Goal: Task Accomplishment & Management: Manage account settings

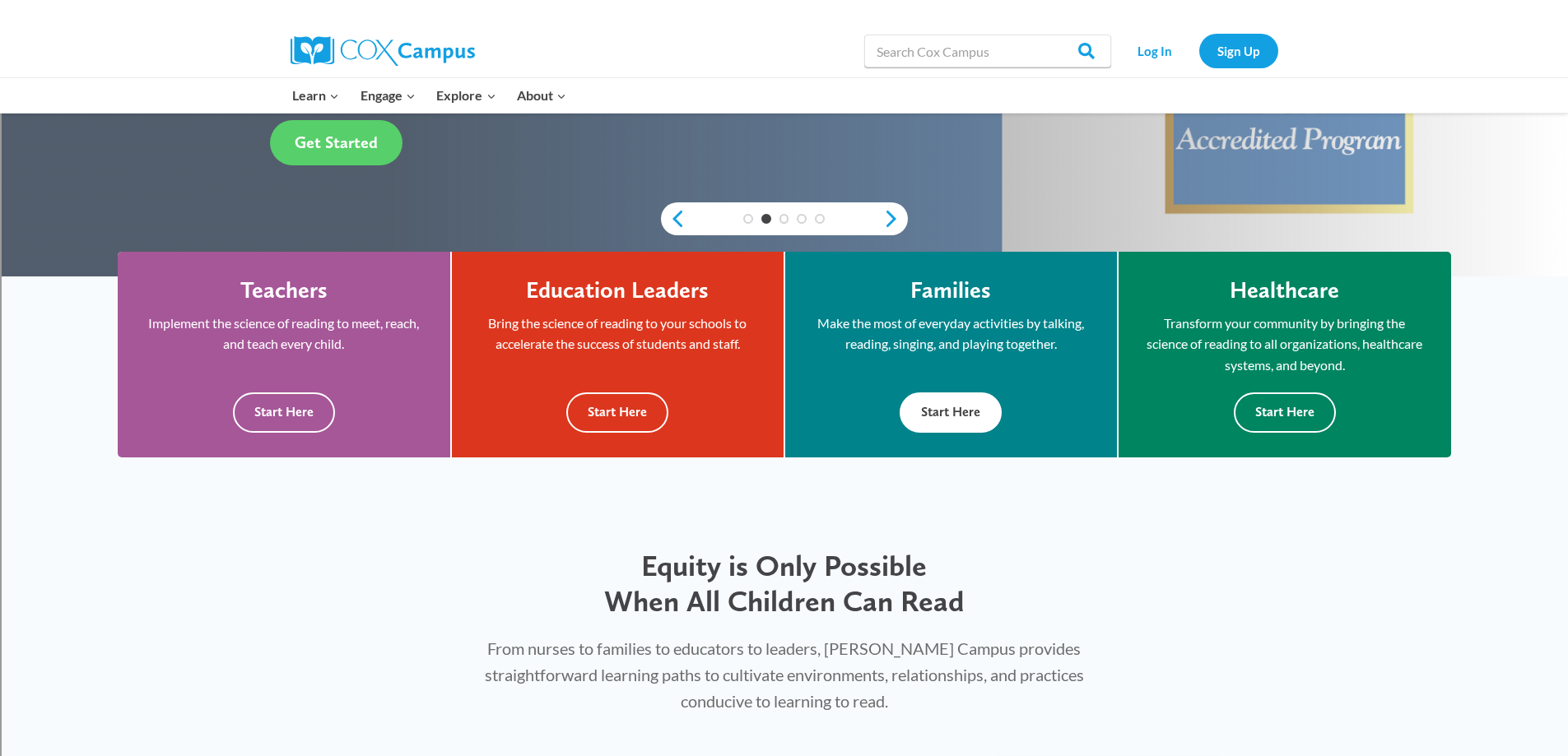
scroll to position [412, 0]
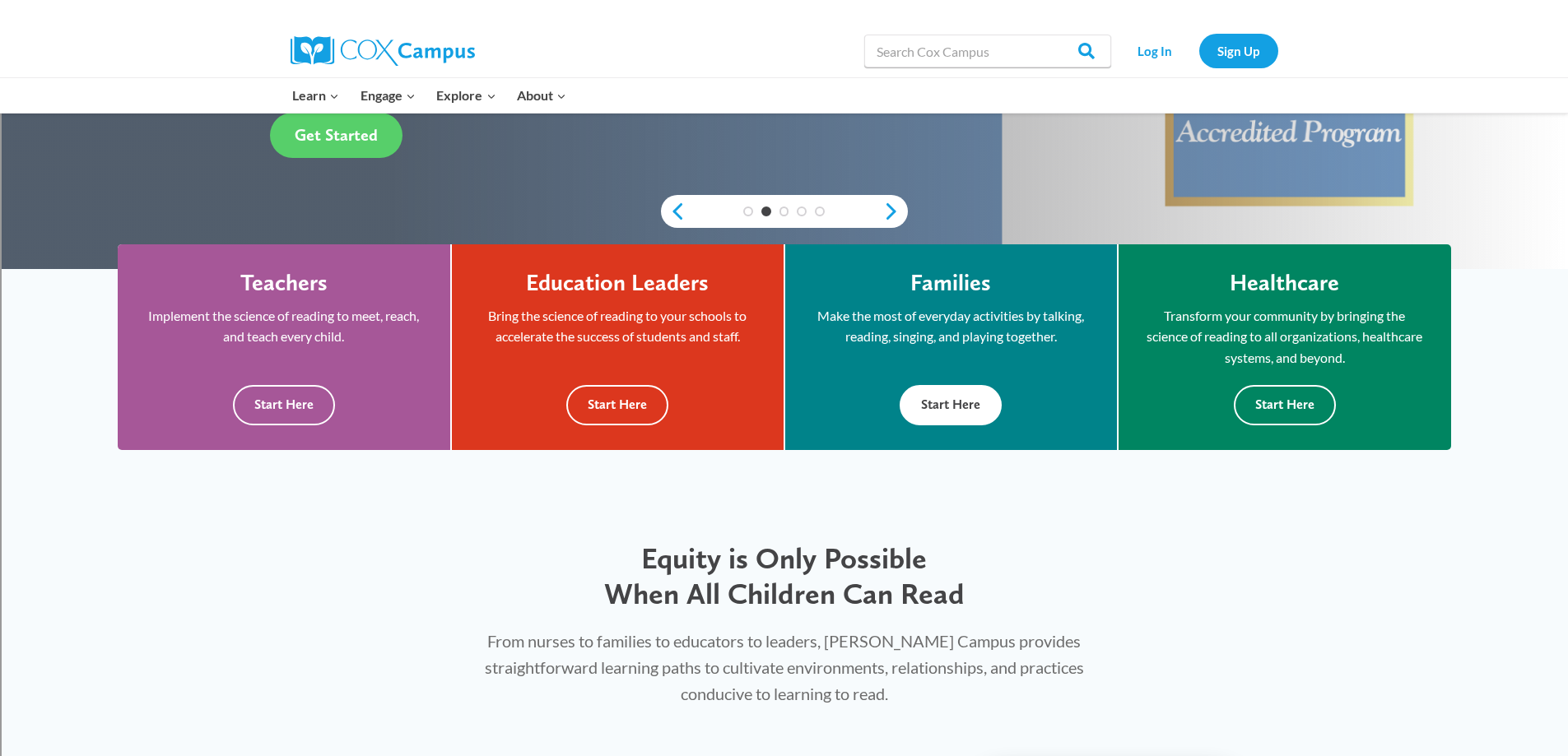
click at [945, 400] on button "Start Here" at bounding box center [951, 405] width 102 height 40
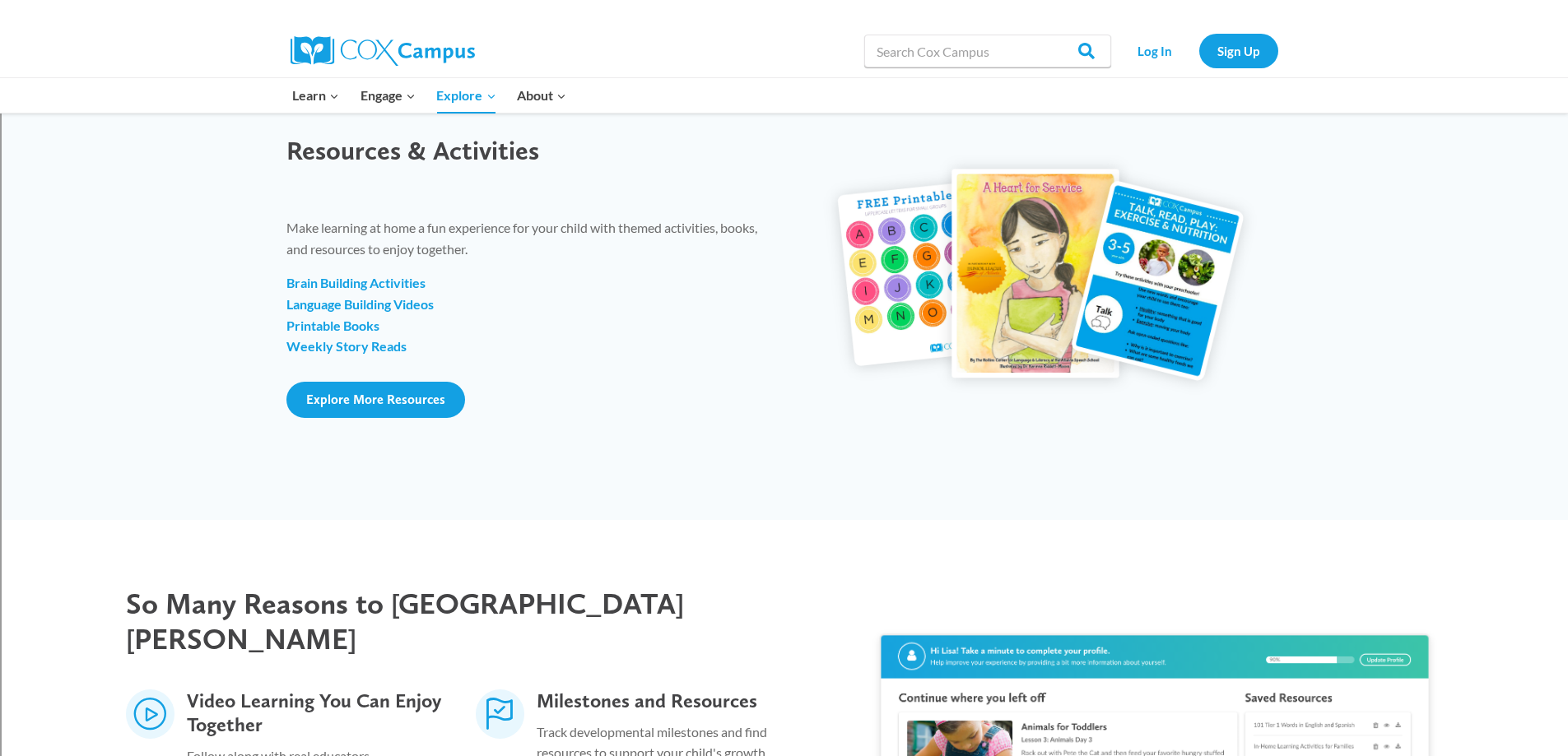
scroll to position [1892, 0]
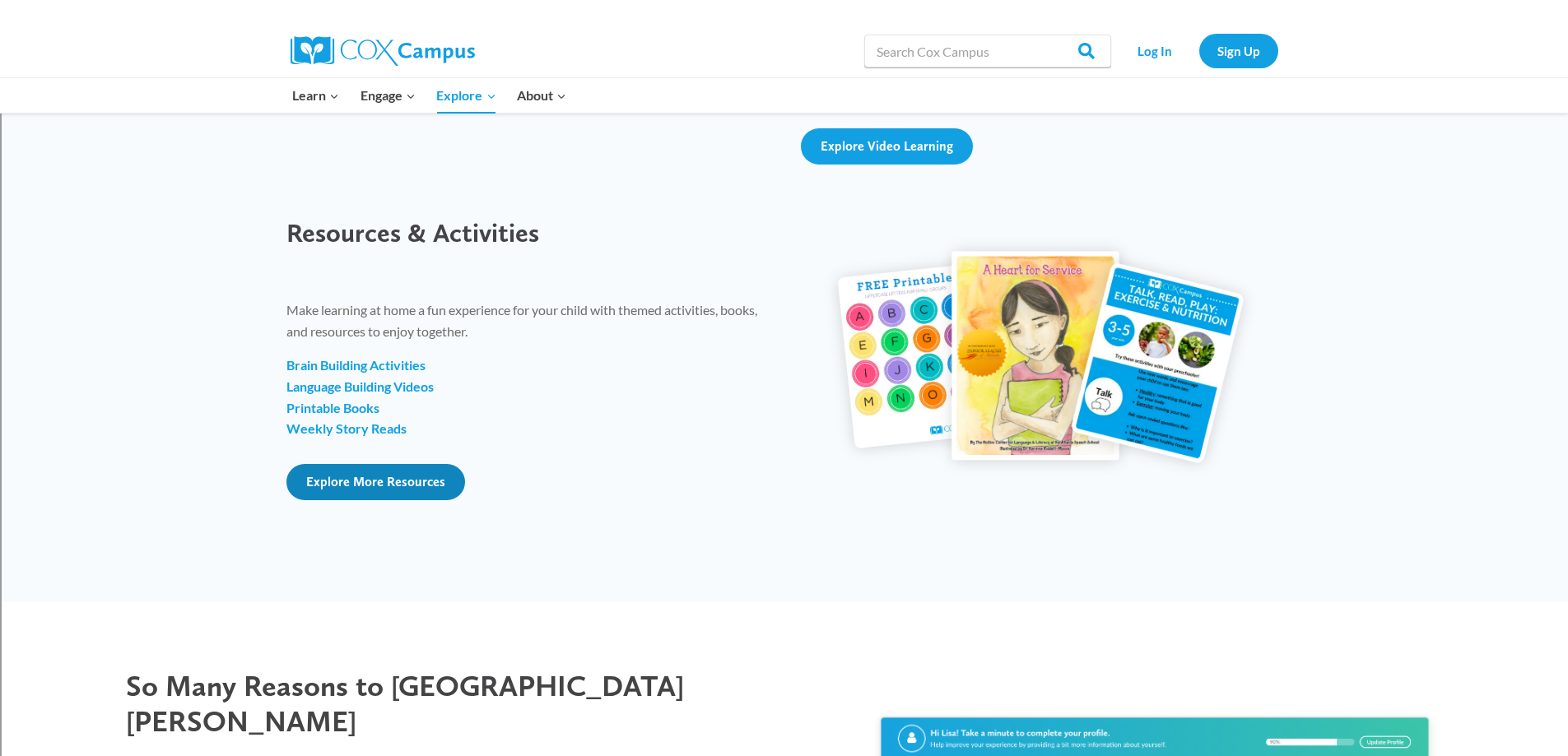
click at [363, 480] on span "Explore More Resources" at bounding box center [376, 481] width 140 height 16
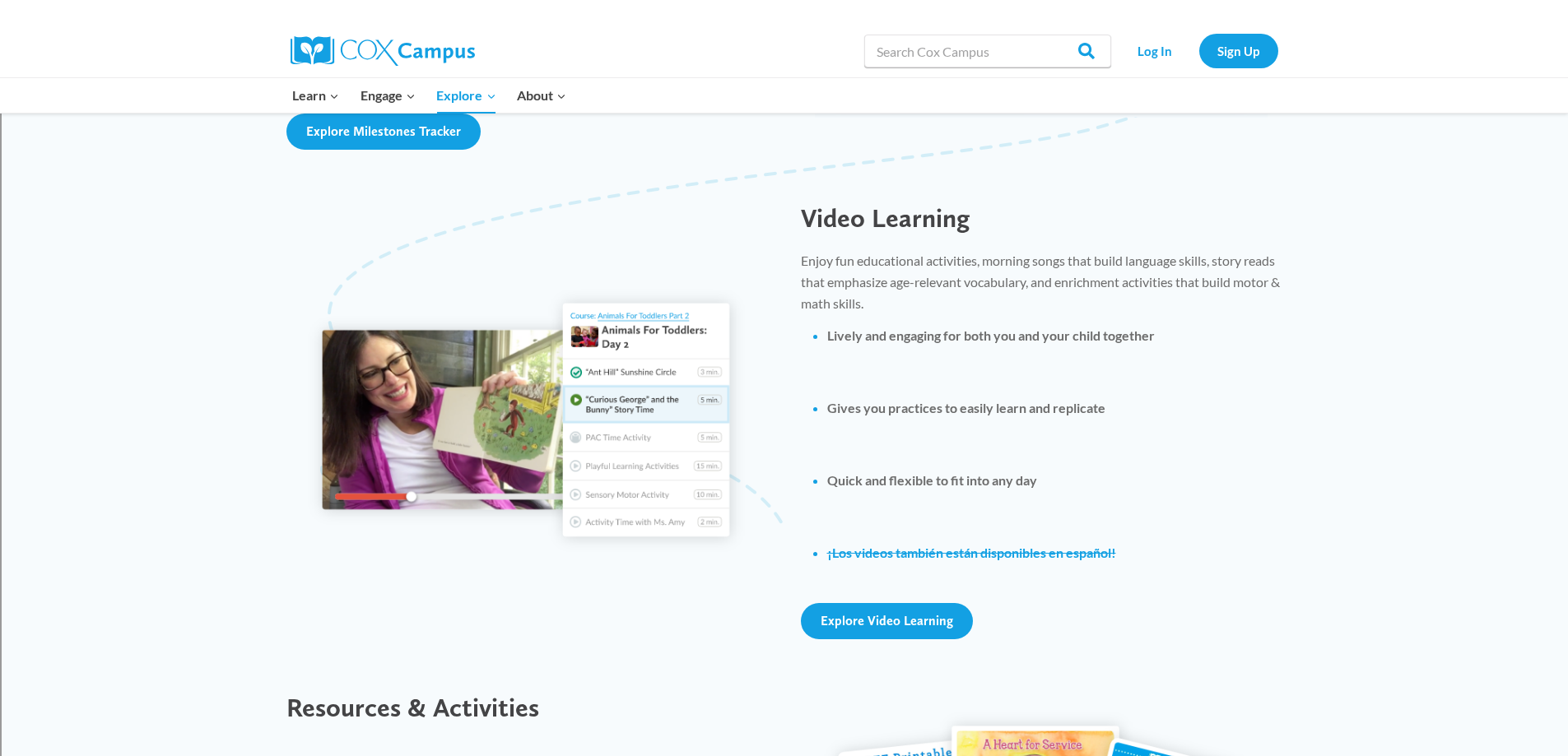
scroll to position [1399, 0]
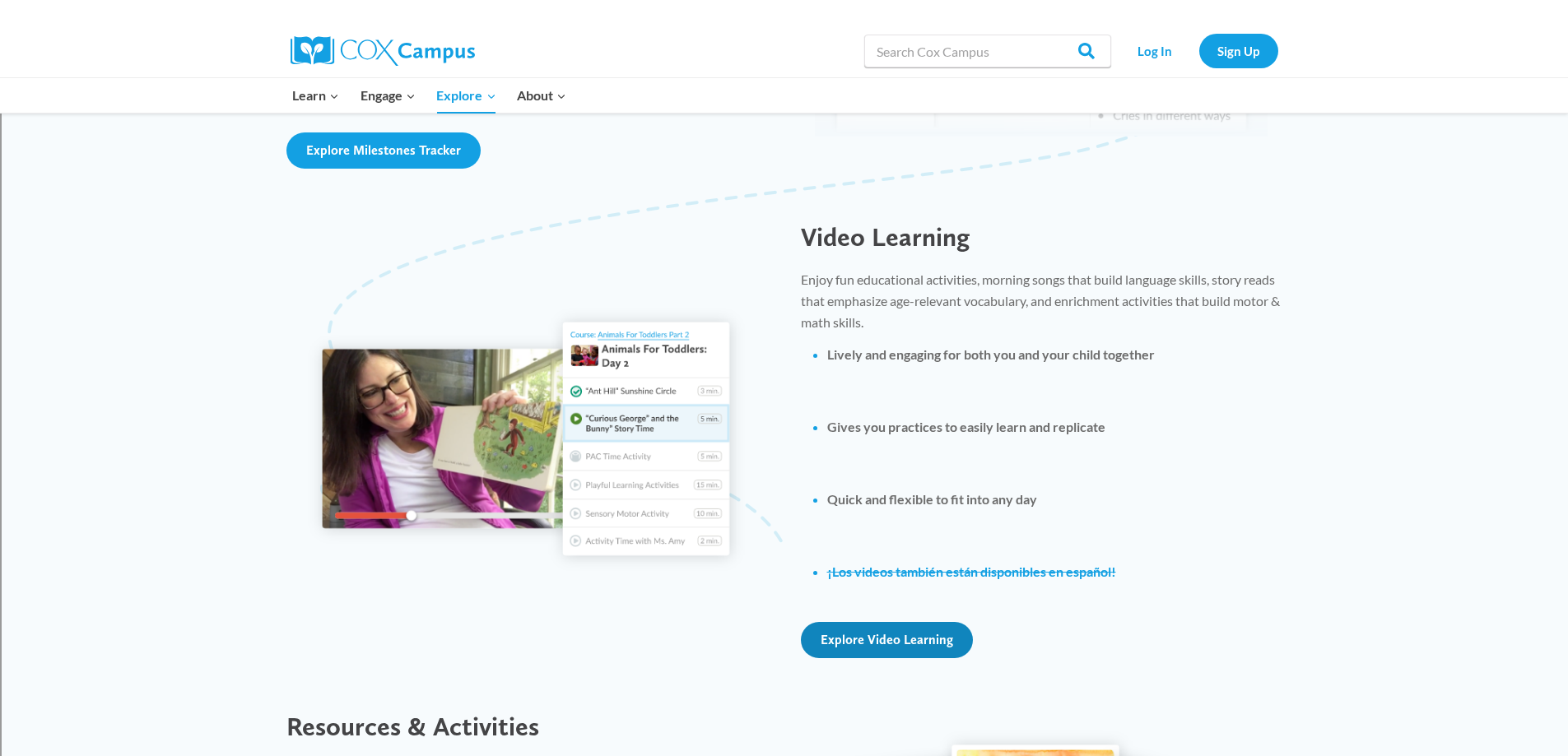
click at [911, 634] on span "Explore Video Learning" at bounding box center [887, 640] width 133 height 16
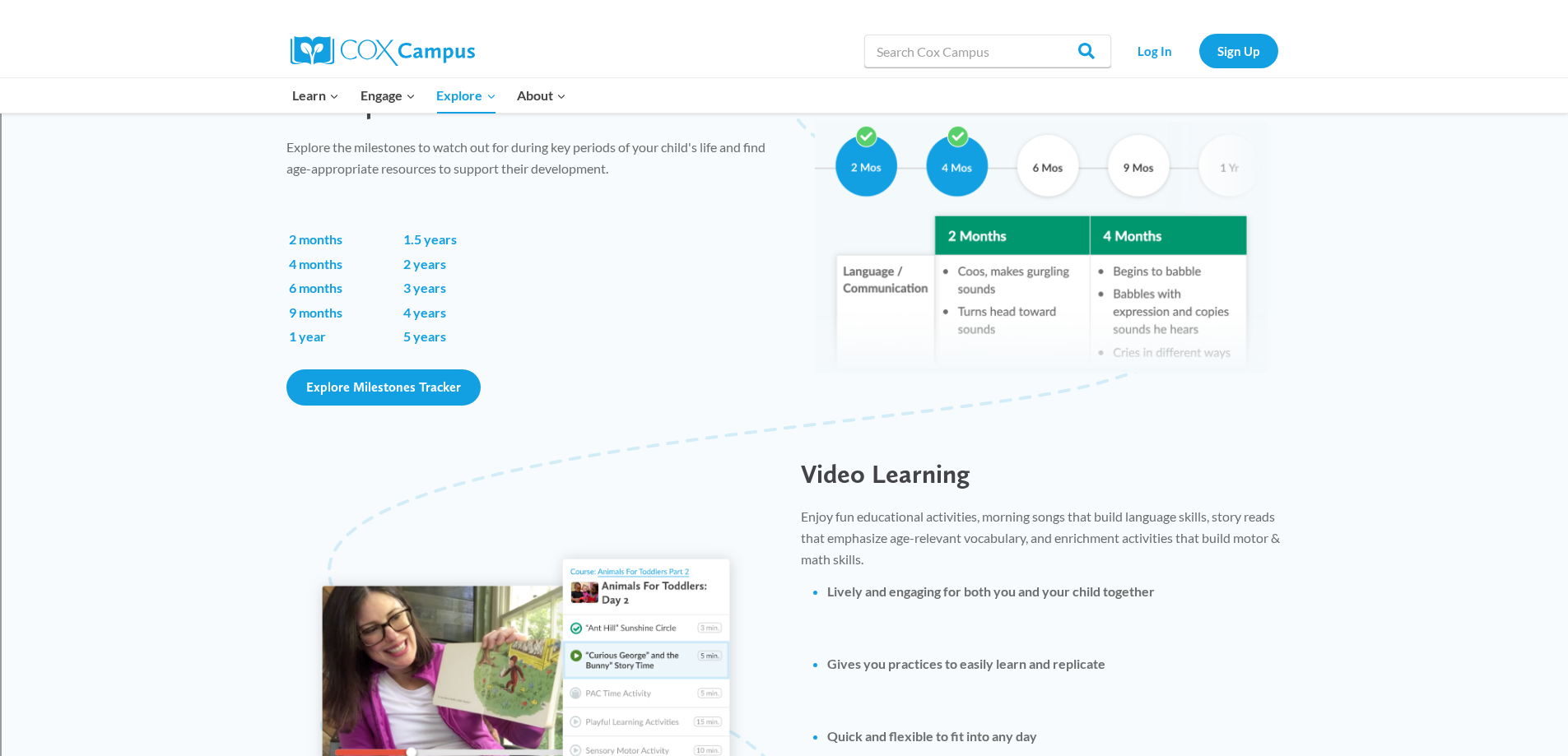
scroll to position [1152, 0]
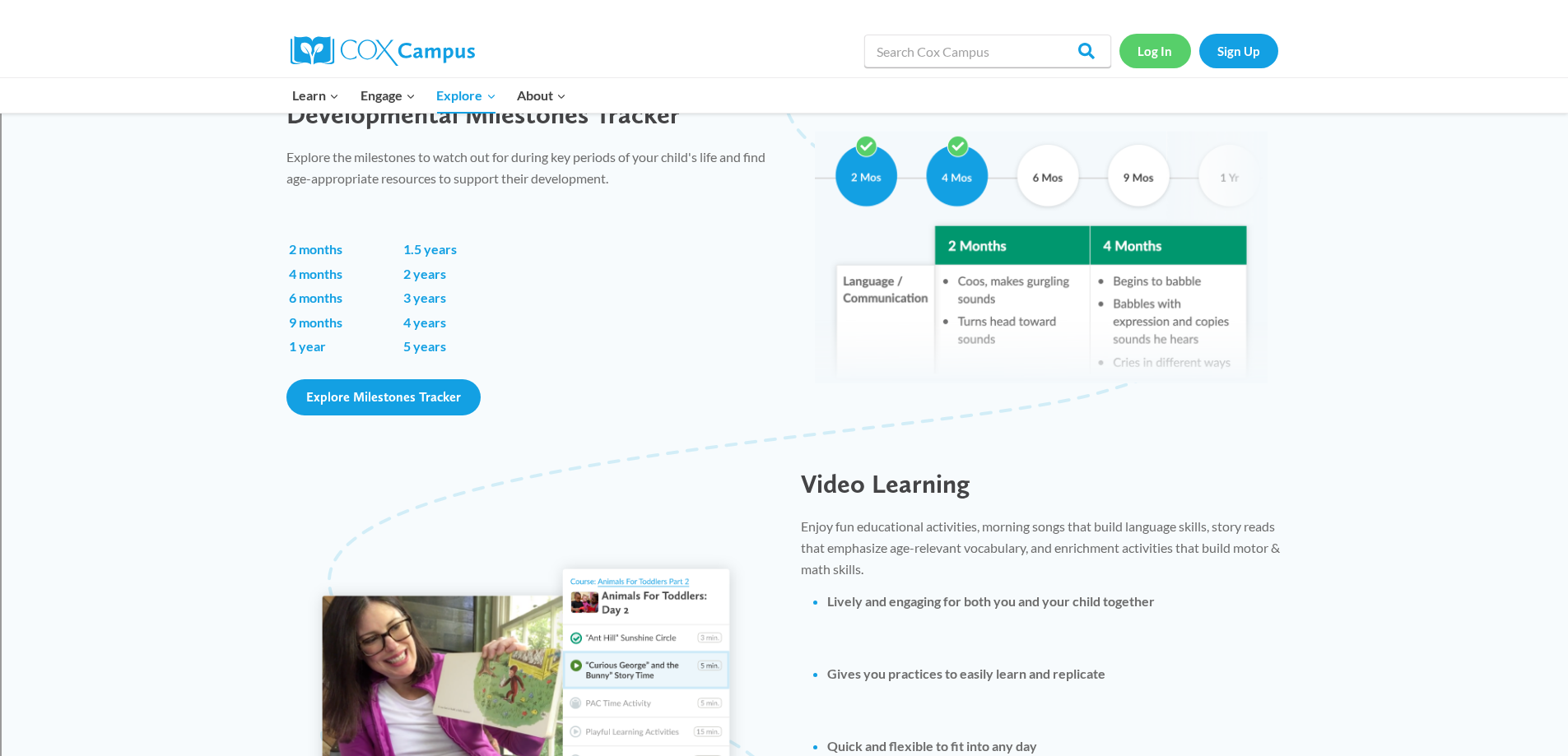
click at [1153, 52] on link "Log In" at bounding box center [1155, 50] width 72 height 34
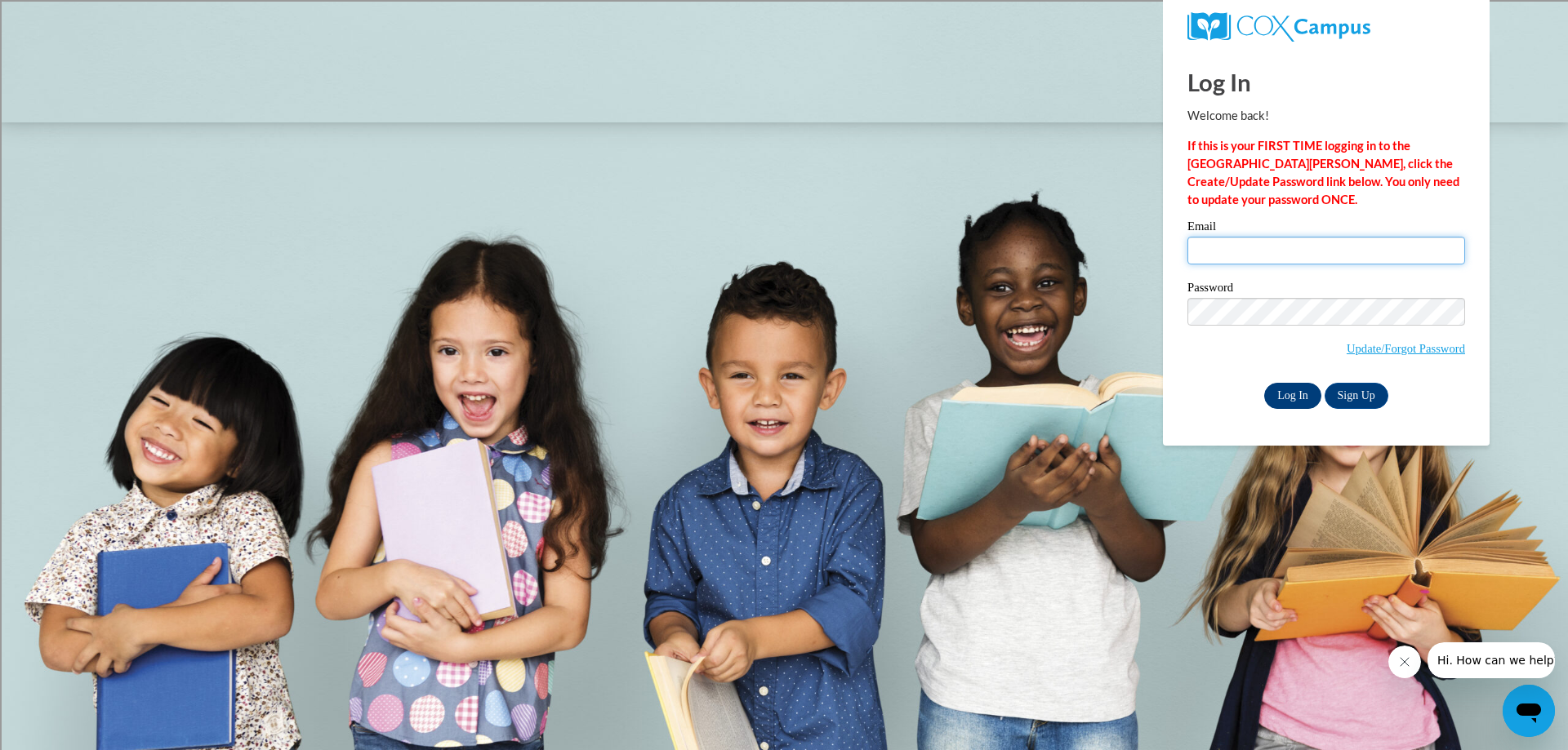
type input "htodd@ware.k12.ga.us"
click at [1281, 400] on input "Log In" at bounding box center [1293, 396] width 57 height 26
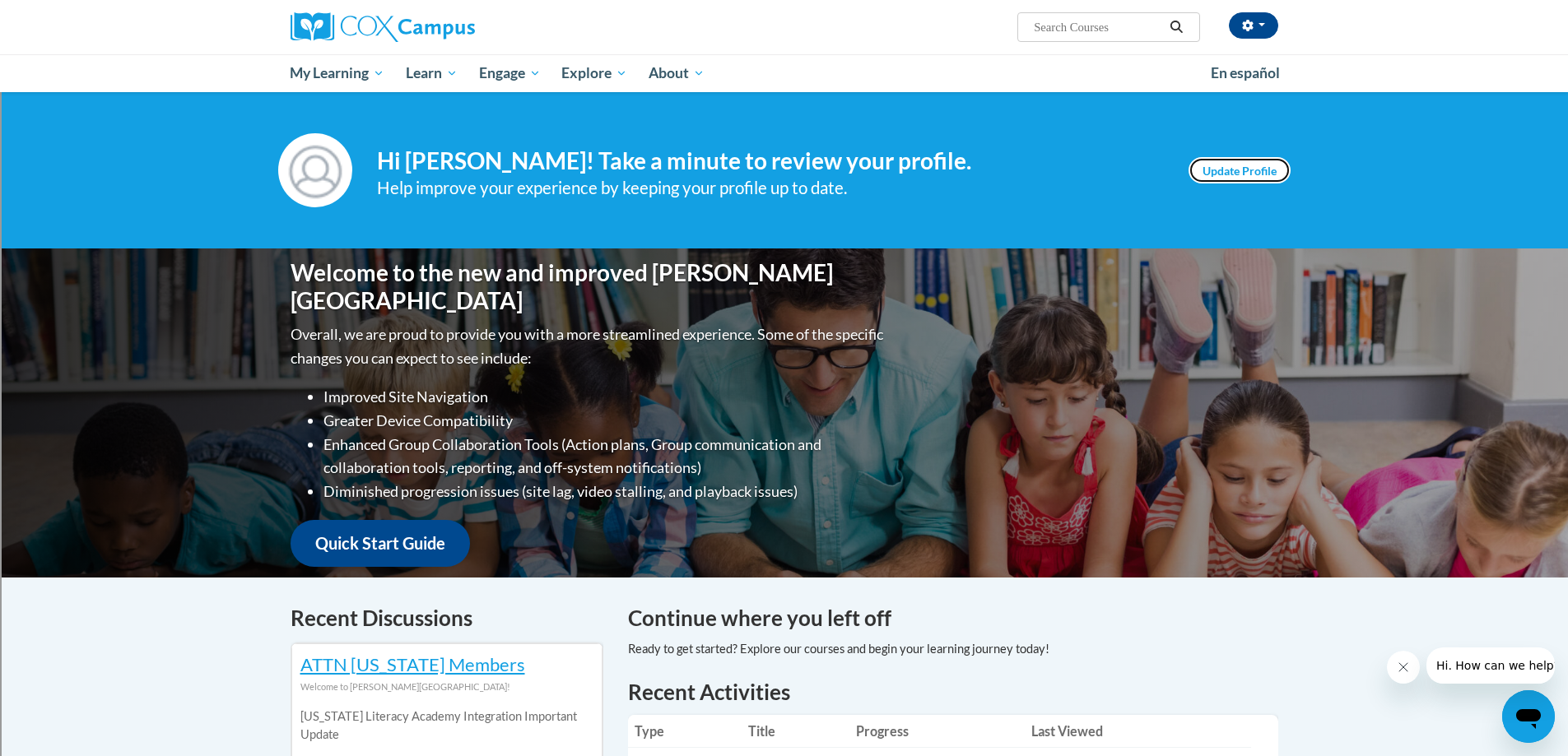
click at [1230, 168] on link "Update Profile" at bounding box center [1240, 170] width 102 height 26
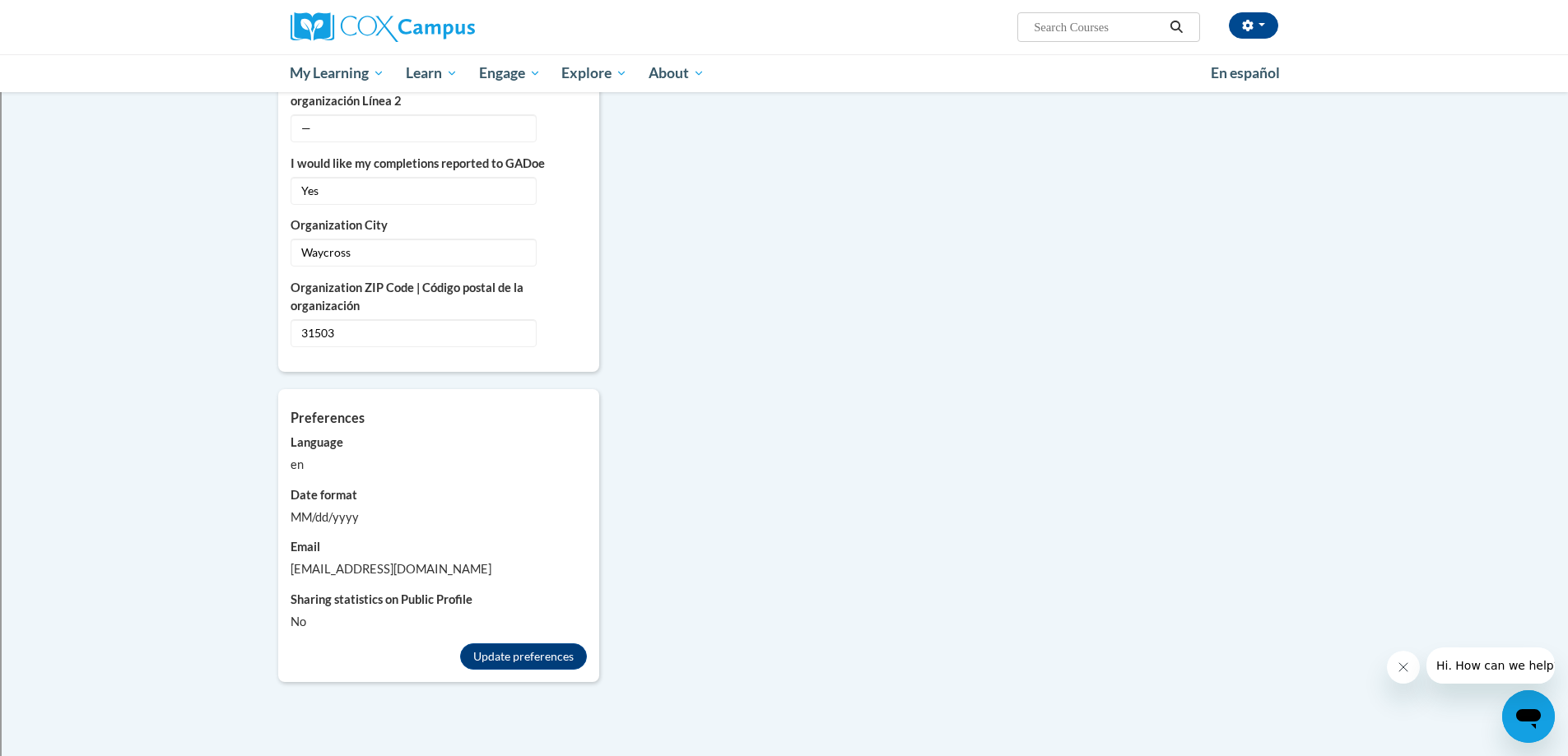
scroll to position [1316, 0]
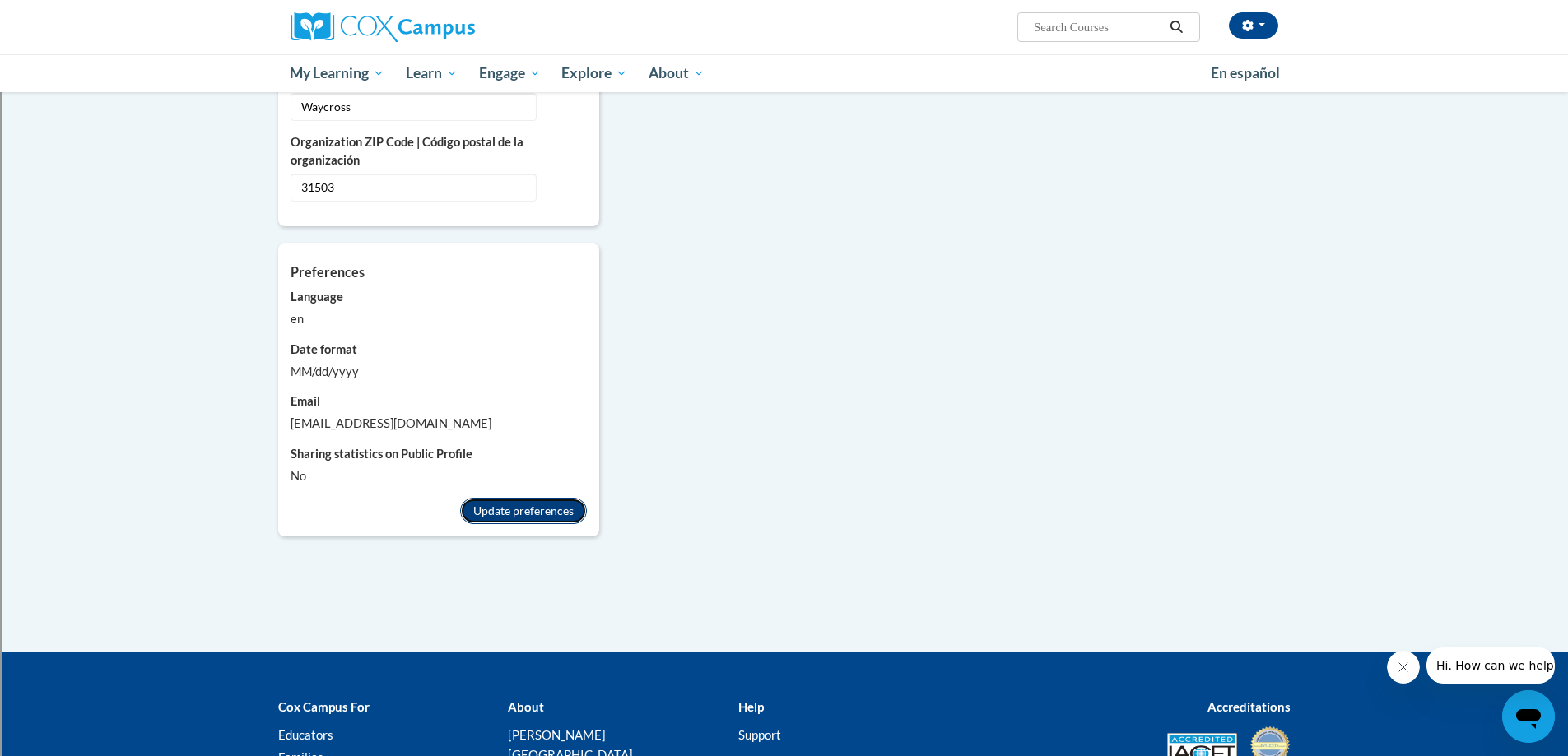
click at [527, 498] on button "Update preferences" at bounding box center [523, 511] width 127 height 26
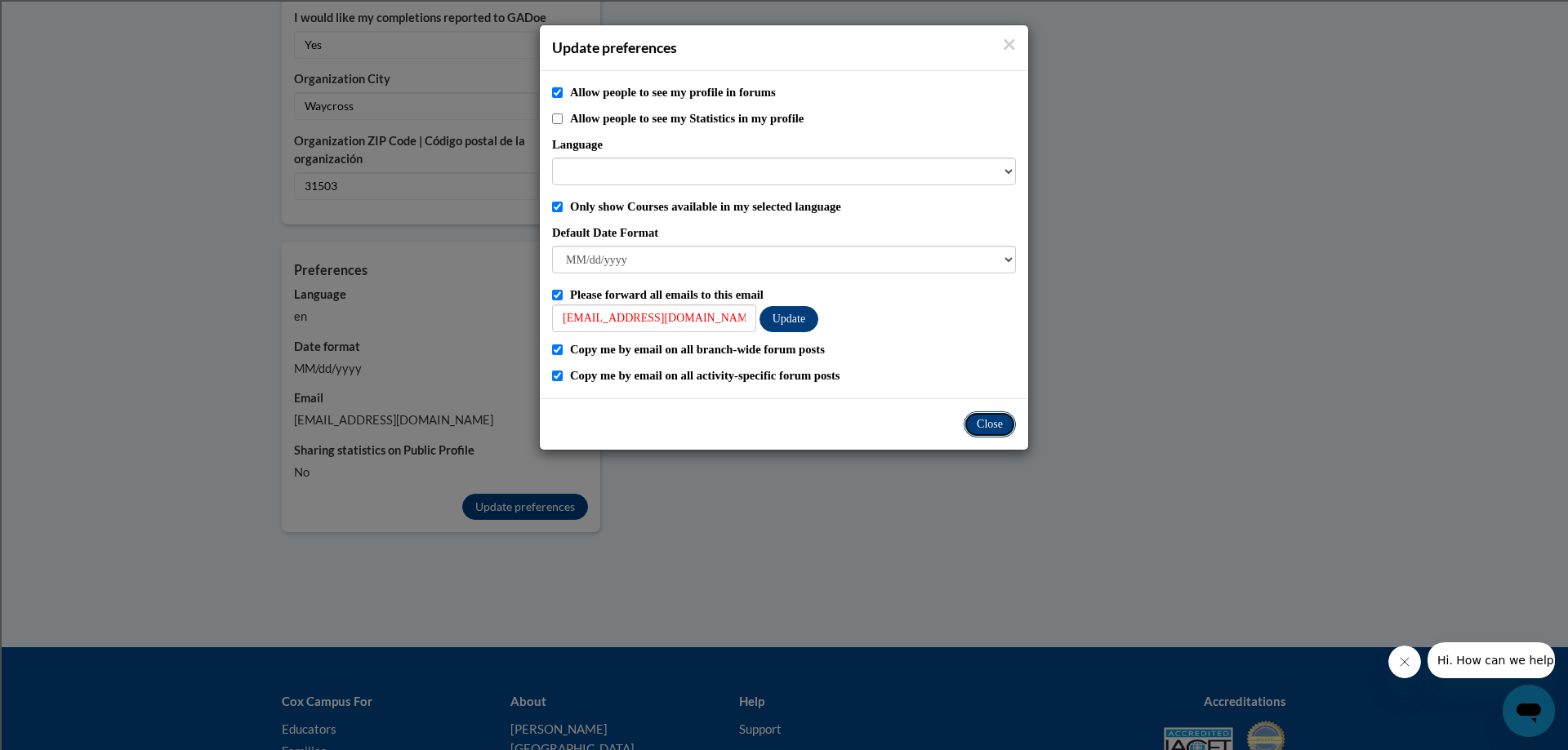
click at [981, 424] on button "Close" at bounding box center [990, 425] width 52 height 26
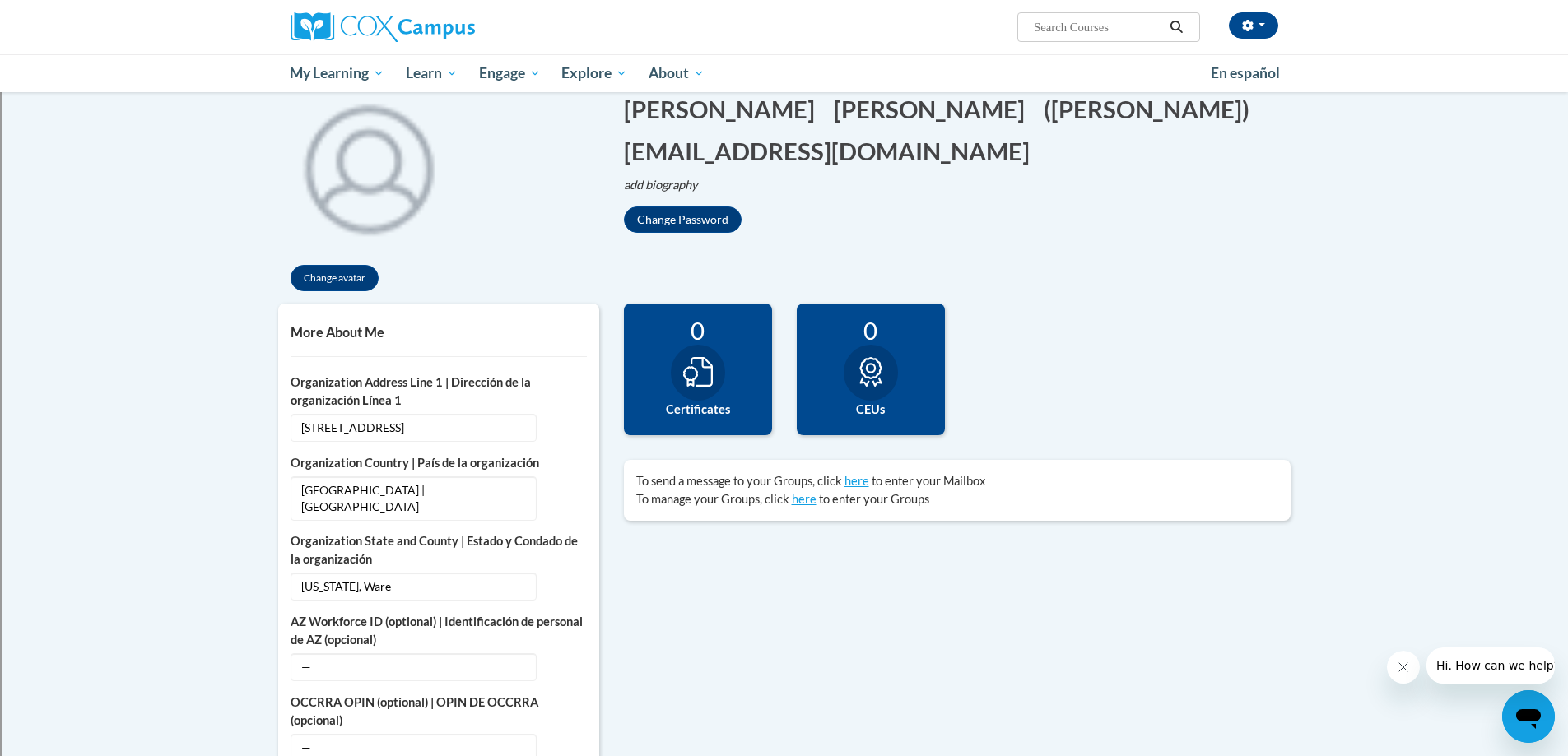
scroll to position [164, 0]
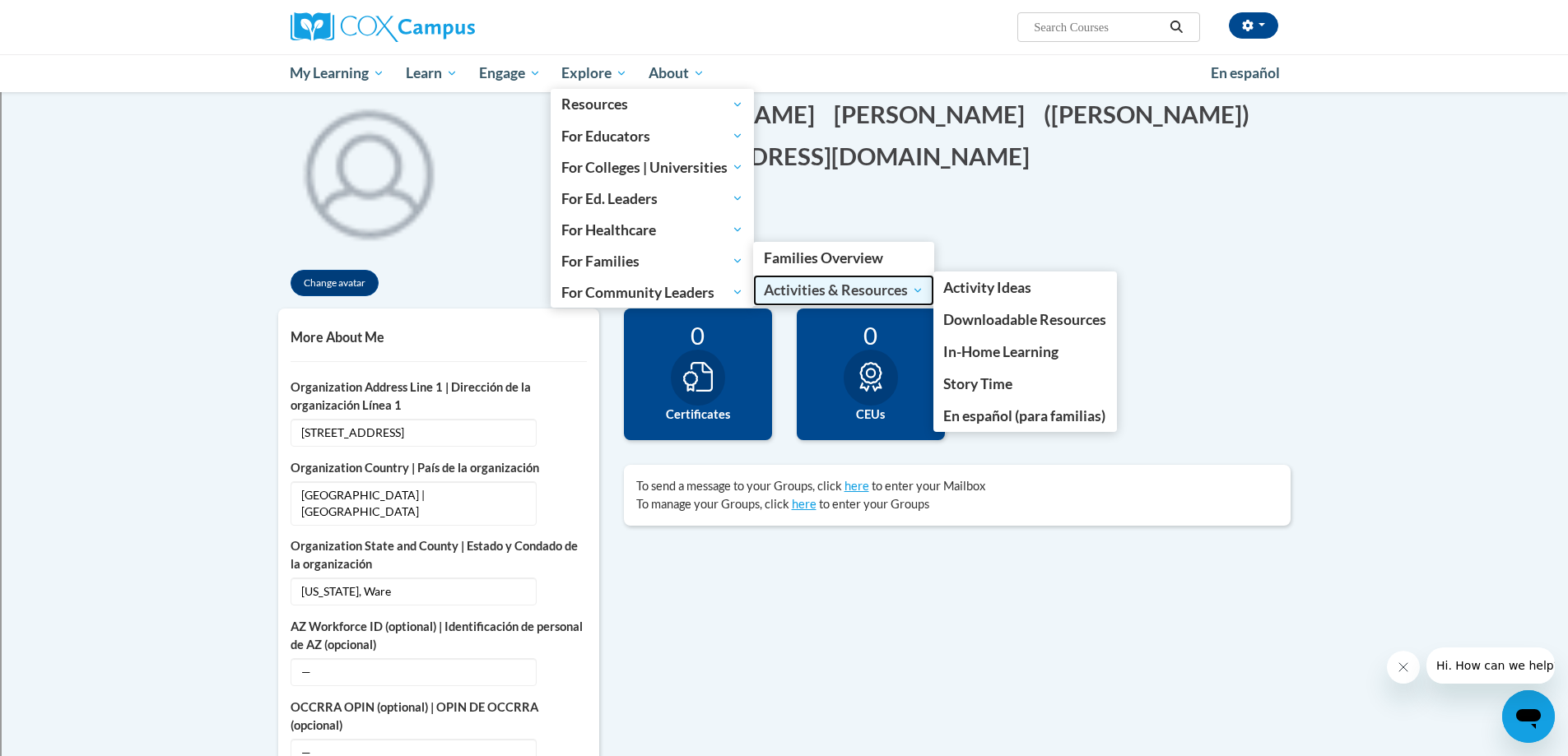
click at [870, 281] on span "Activities & Resources" at bounding box center [843, 291] width 159 height 20
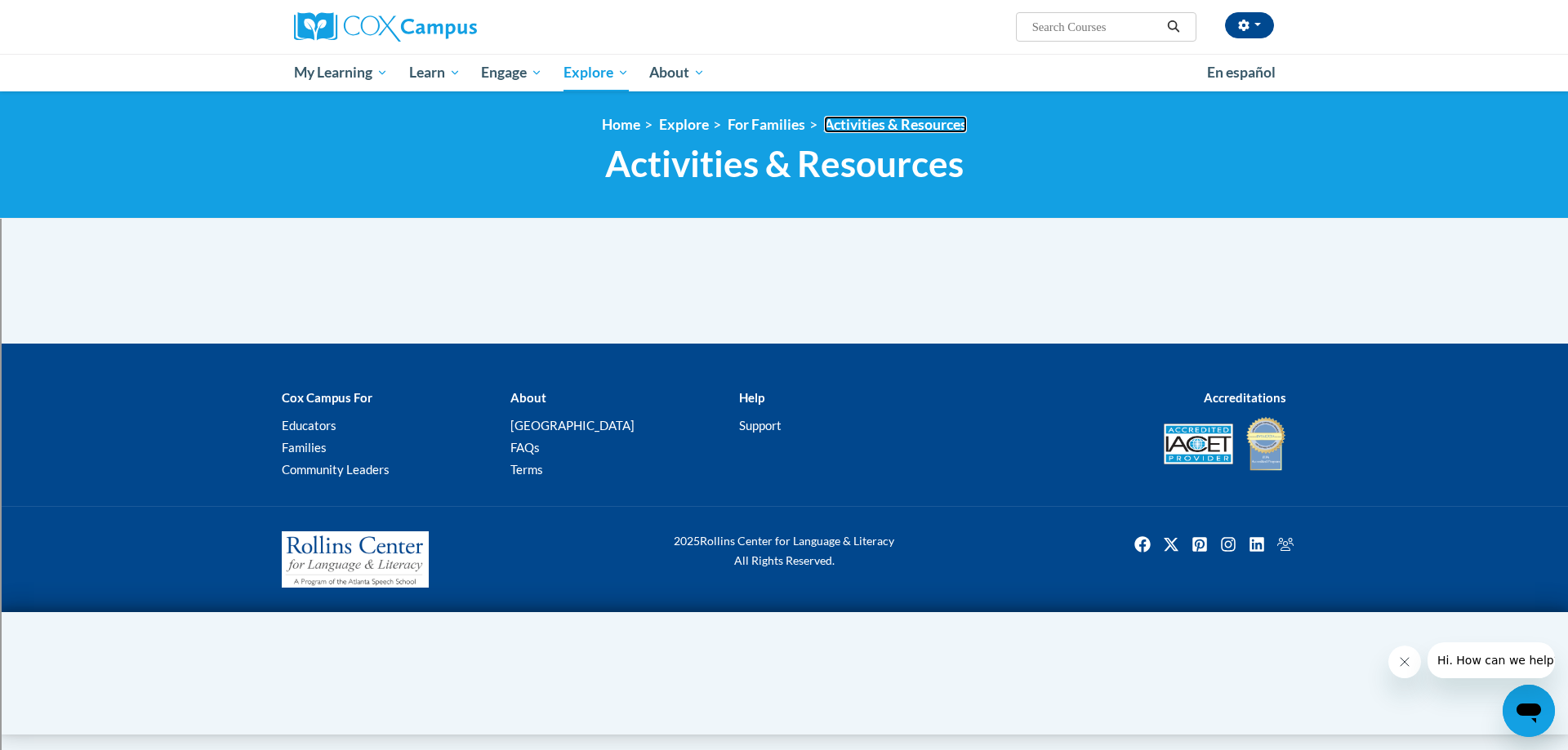
click at [870, 126] on link "Activities & Resources" at bounding box center [895, 124] width 143 height 17
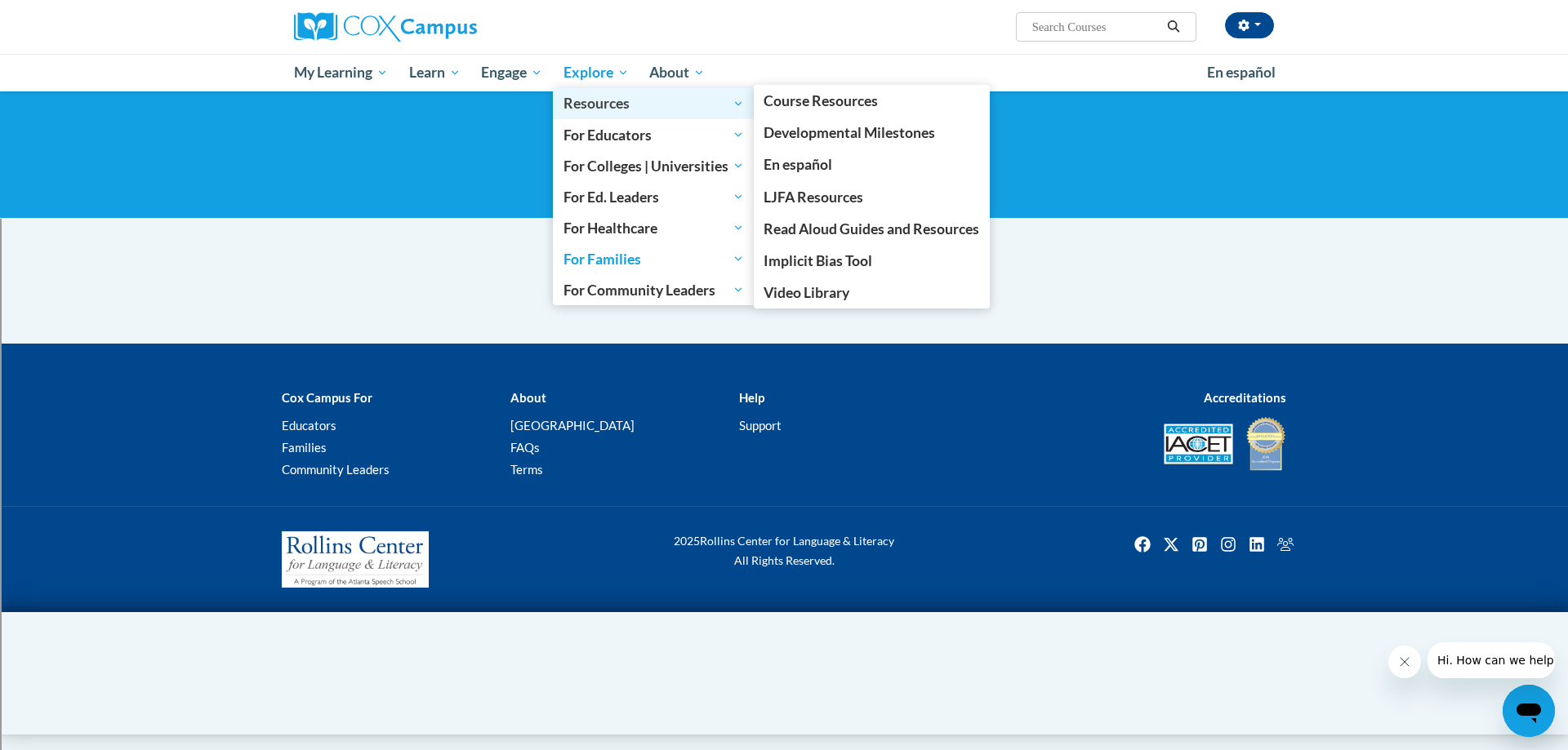
click at [741, 104] on span "Resources" at bounding box center [654, 104] width 180 height 20
click at [620, 104] on span "Resources" at bounding box center [654, 104] width 180 height 20
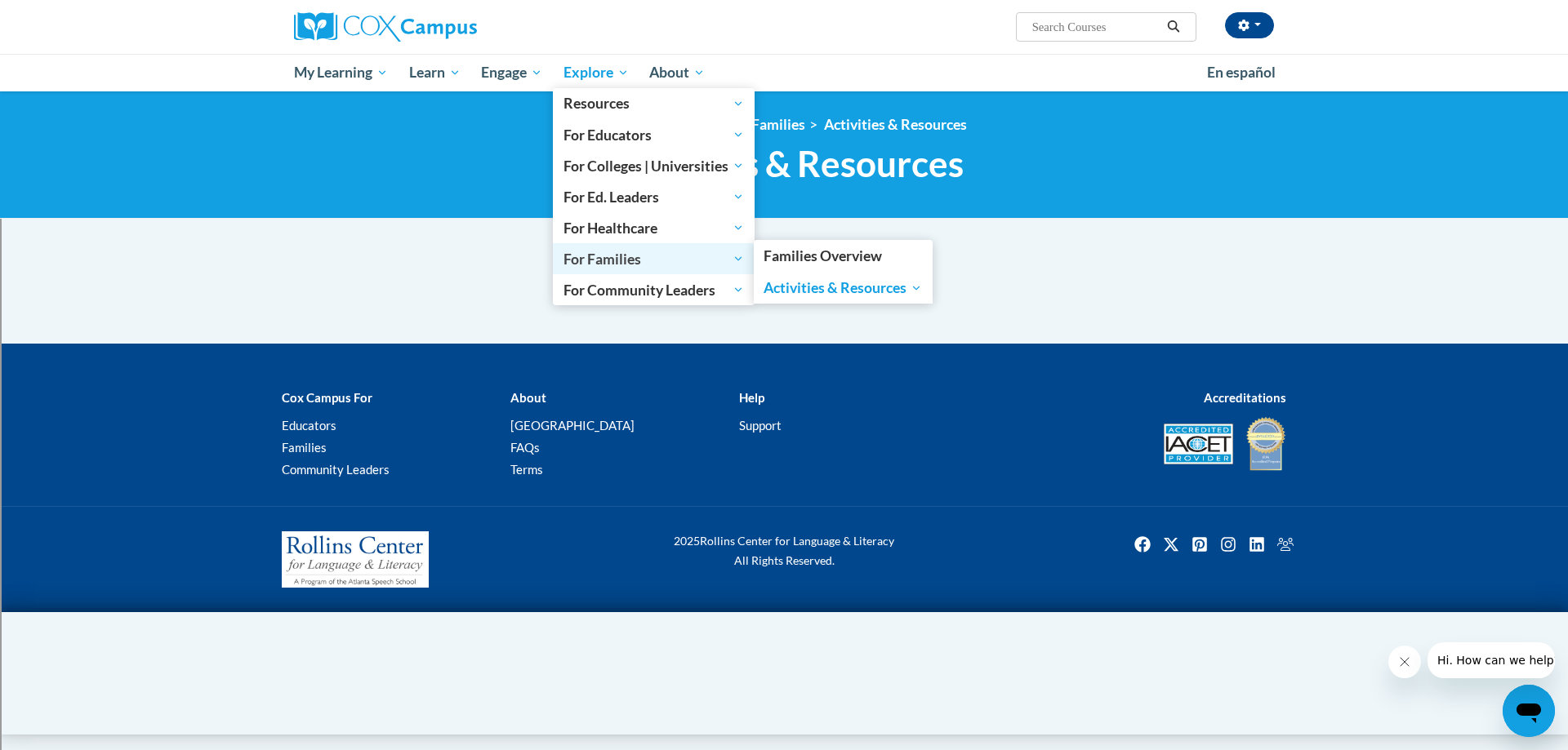
click at [606, 264] on span "For Families" at bounding box center [654, 259] width 180 height 20
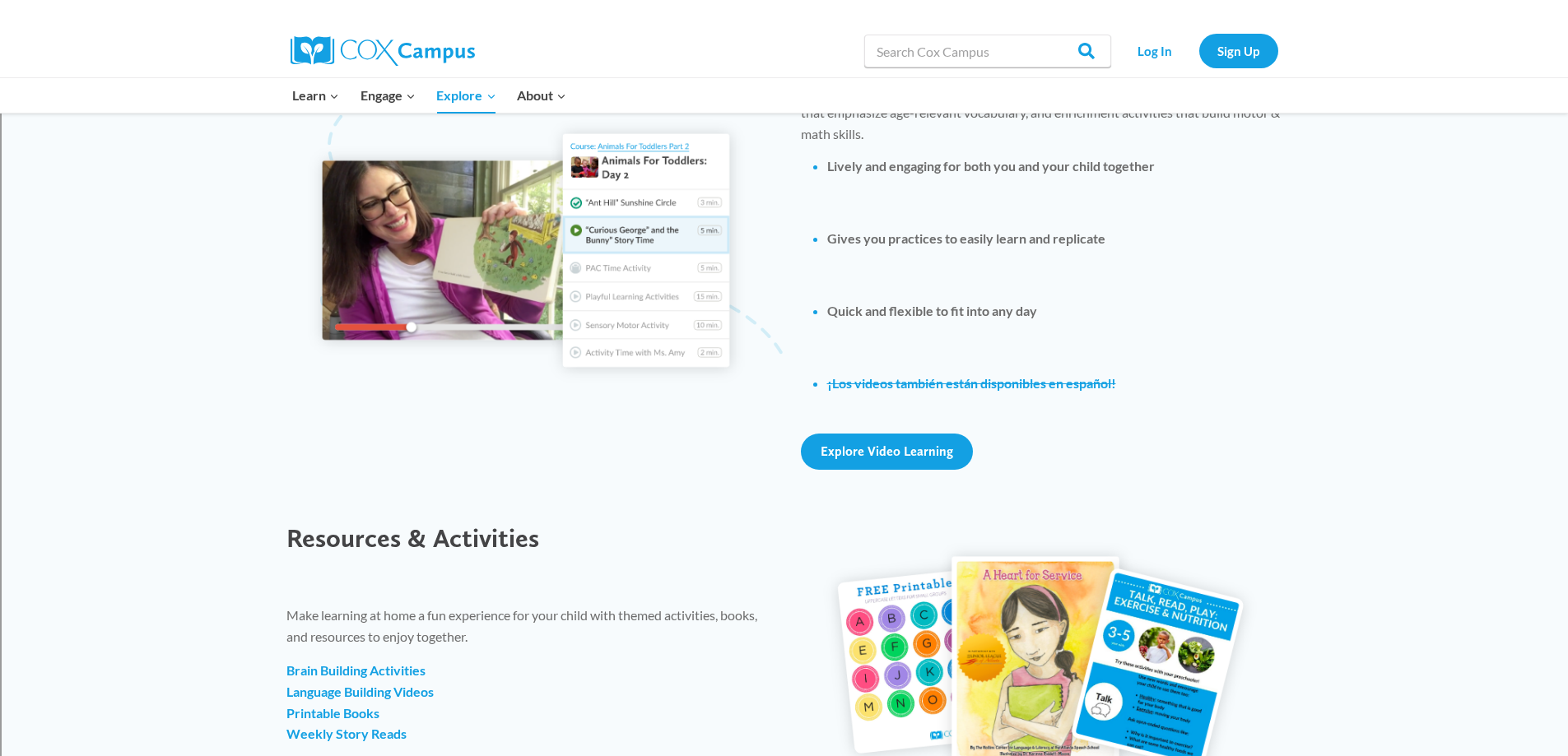
scroll to position [1646, 0]
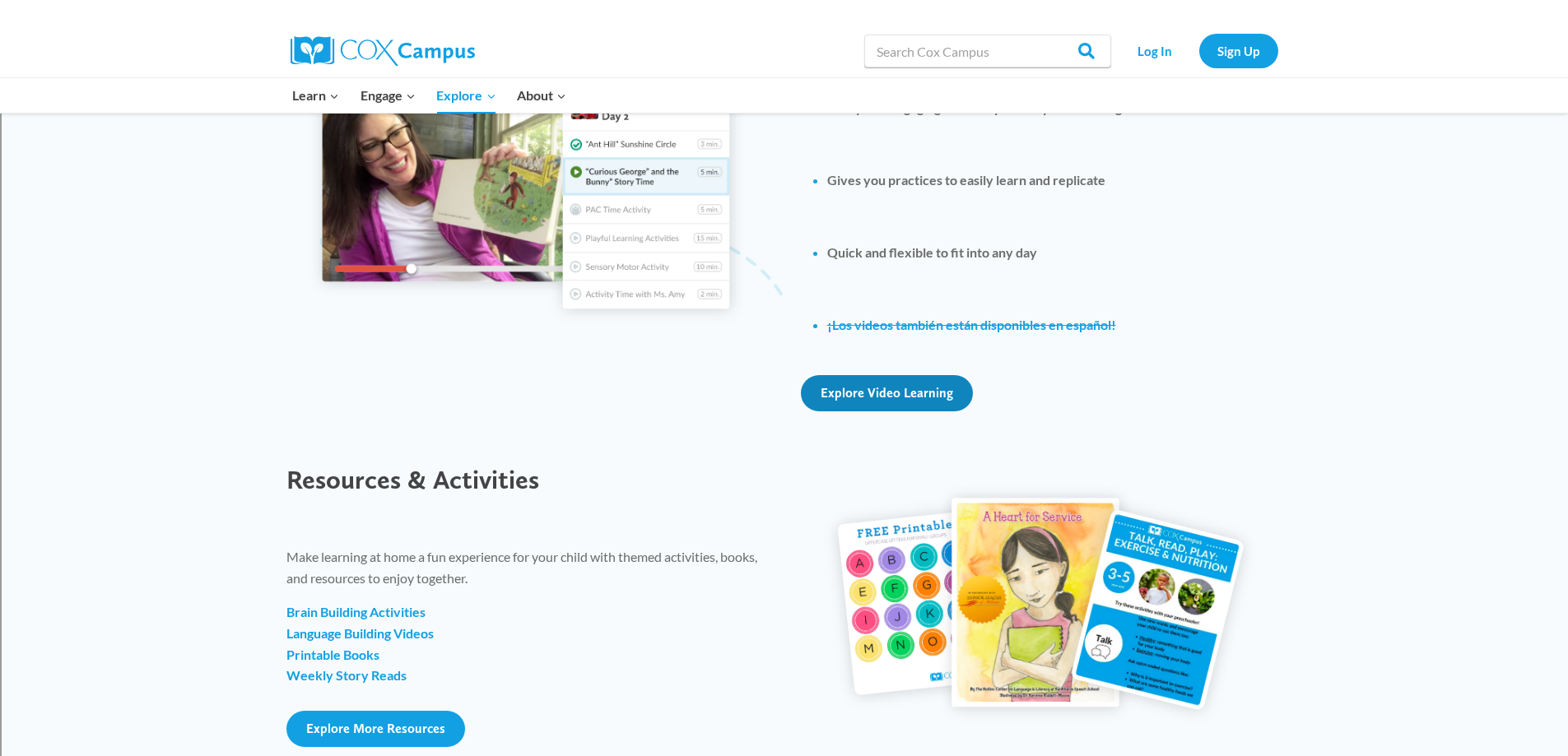
click at [905, 393] on span "Explore Video Learning" at bounding box center [887, 393] width 133 height 16
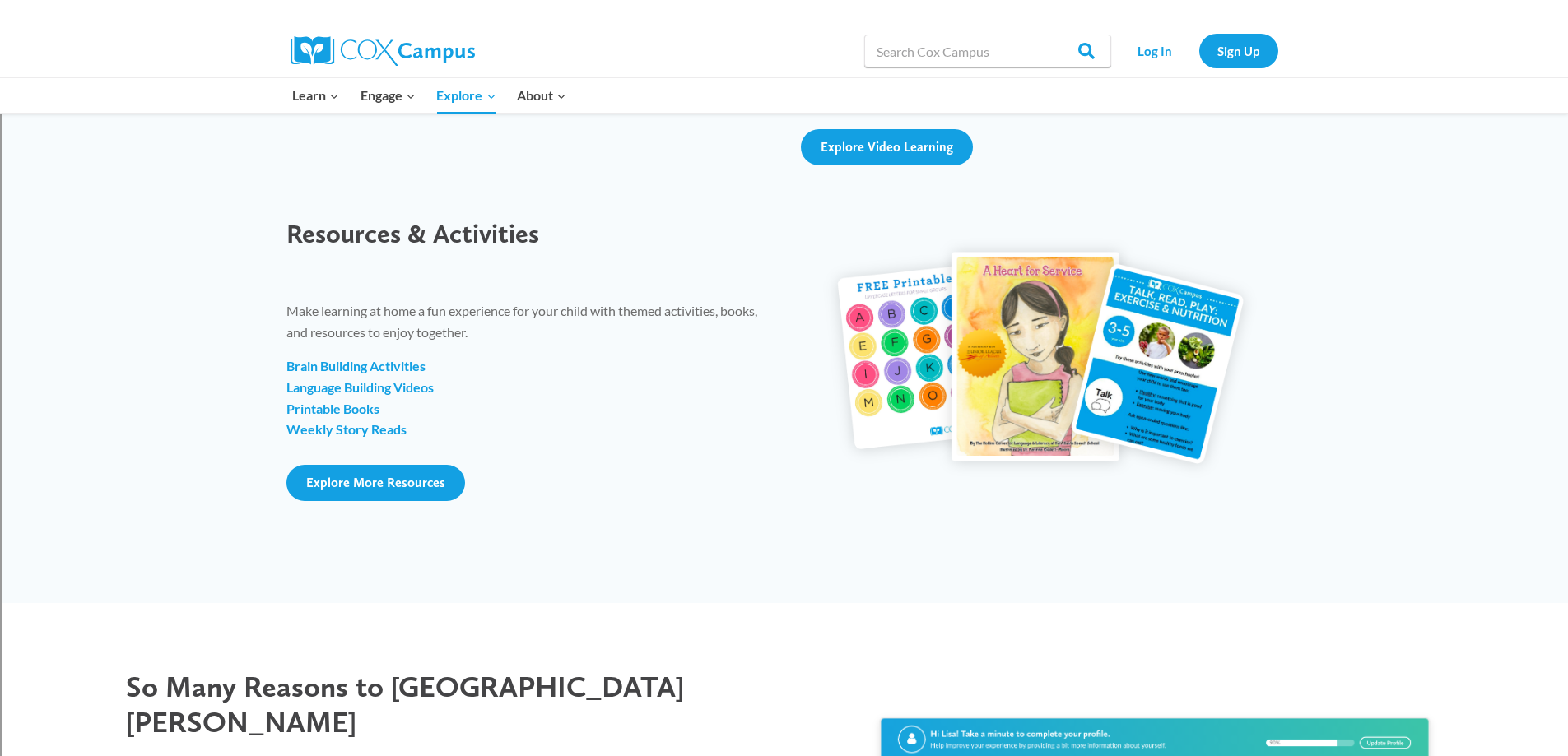
scroll to position [1892, 0]
click at [370, 369] on strong "Brain Building Activities" at bounding box center [356, 365] width 140 height 16
